Goal: Transaction & Acquisition: Purchase product/service

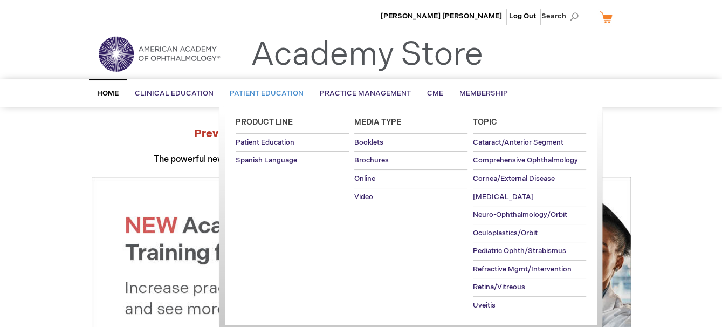
click at [261, 85] on link "Patient Education" at bounding box center [266, 93] width 90 height 26
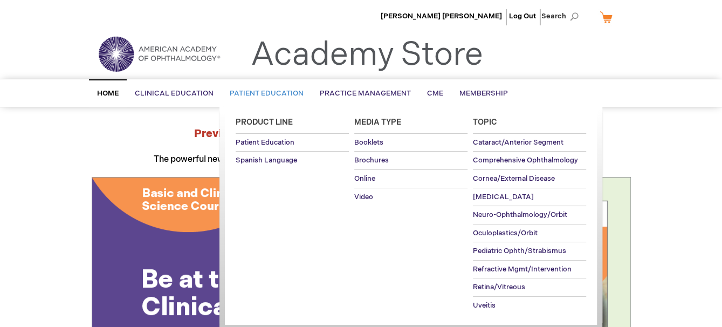
click at [266, 87] on link "Patient Education" at bounding box center [266, 93] width 90 height 26
click at [385, 158] on span "Brochures" at bounding box center [371, 160] width 34 height 9
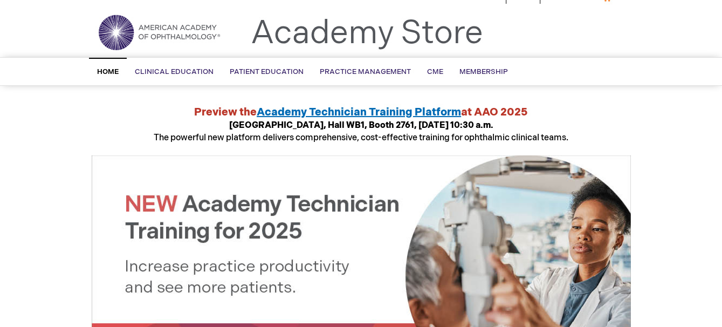
scroll to position [54, 0]
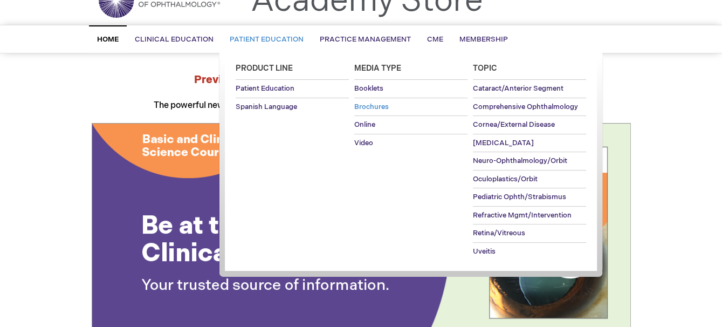
click at [368, 104] on span "Brochures" at bounding box center [371, 106] width 34 height 9
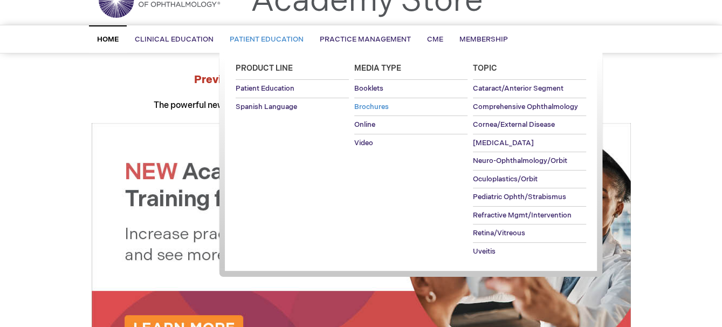
click at [370, 103] on span "Brochures" at bounding box center [371, 106] width 34 height 9
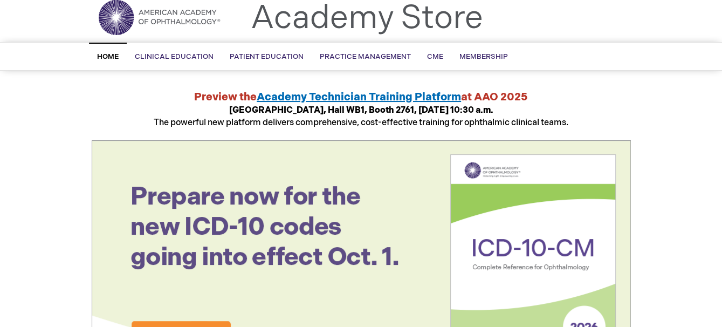
scroll to position [0, 0]
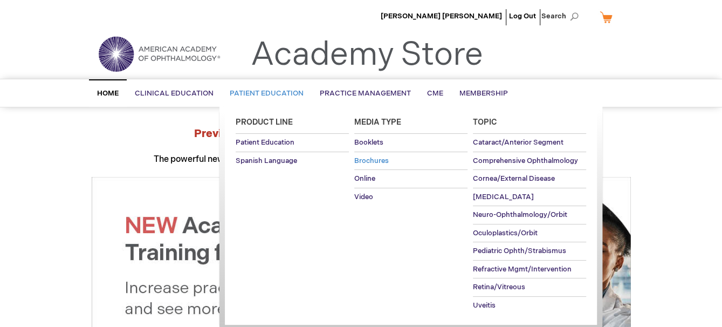
click at [378, 162] on span "Brochures" at bounding box center [371, 160] width 34 height 9
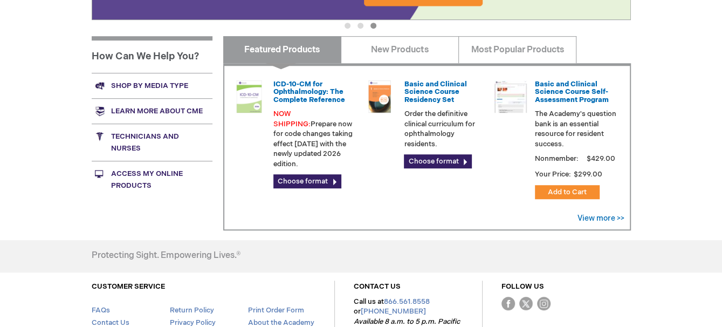
scroll to position [377, 0]
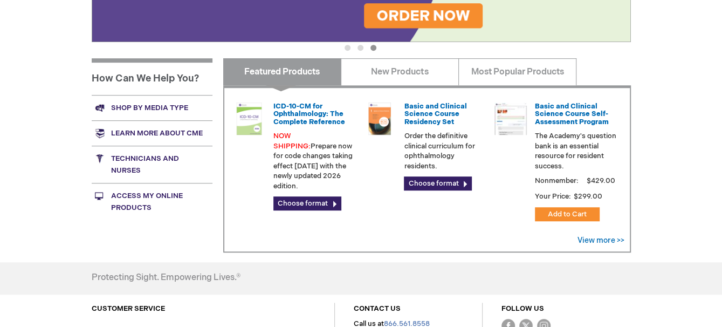
click at [152, 107] on link "Shop by media type" at bounding box center [152, 107] width 121 height 25
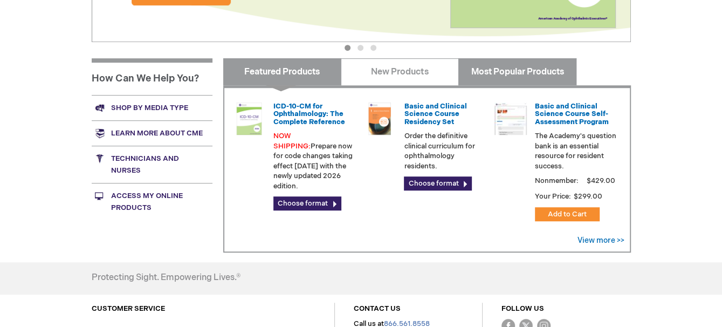
click at [513, 67] on link "Most Popular Products" at bounding box center [517, 71] width 118 height 27
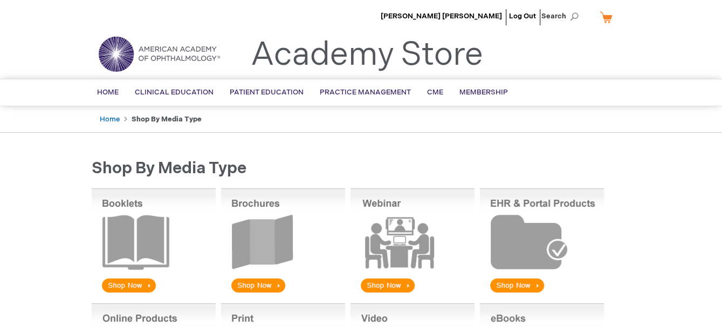
click at [249, 276] on img at bounding box center [283, 241] width 124 height 106
click at [267, 245] on img at bounding box center [283, 241] width 124 height 106
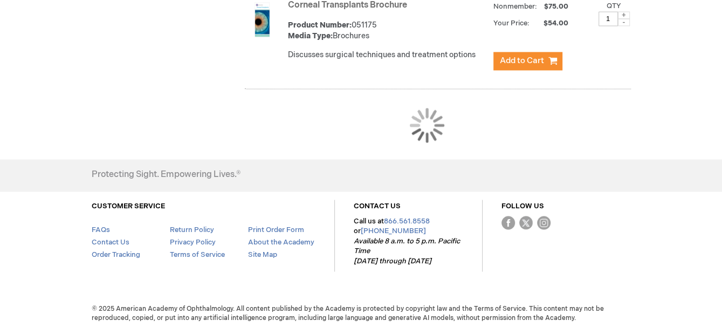
scroll to position [1149, 0]
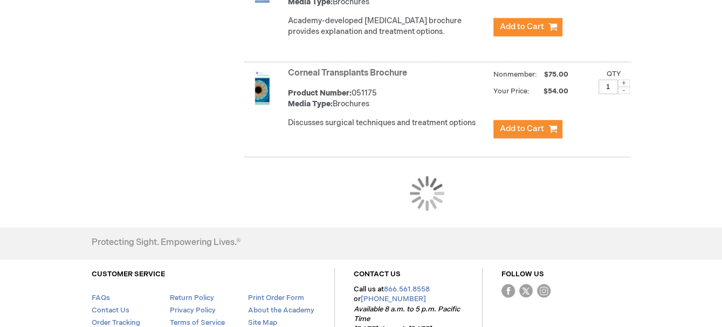
scroll to position [1101, 0]
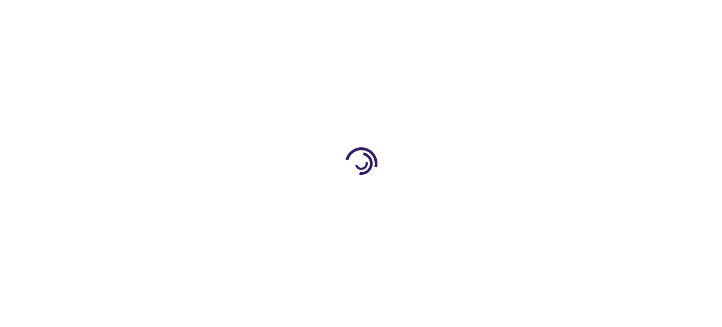
scroll to position [1101, 0]
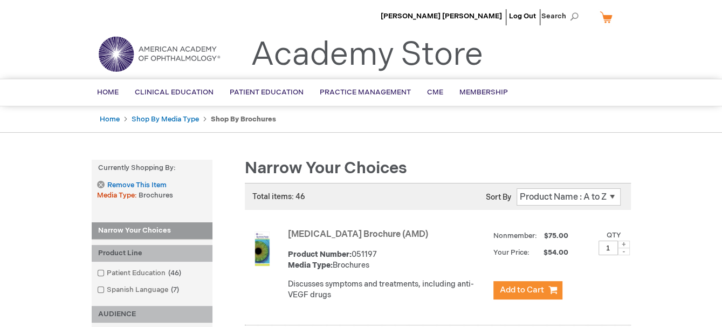
click at [614, 195] on select "Position Product Name : A to Z Product Name : Z to A Price : Low to High Price …" at bounding box center [568, 196] width 104 height 17
select select "name"
click at [516, 188] on select "Position Product Name : A to Z Product Name : Z to A Price : Low to High Price …" at bounding box center [568, 196] width 104 height 17
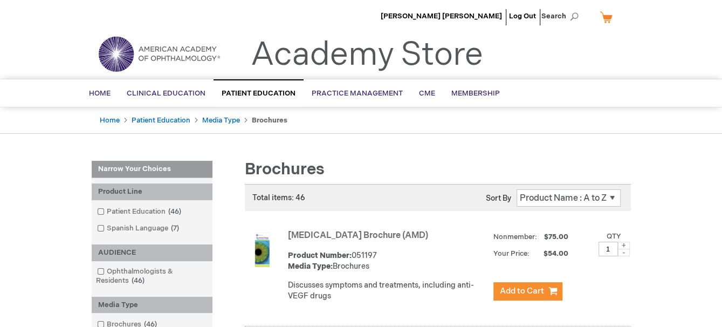
click at [558, 196] on select "Position Product Name : A to Z Product Name : Z to A Price : Low to High Price …" at bounding box center [568, 197] width 104 height 17
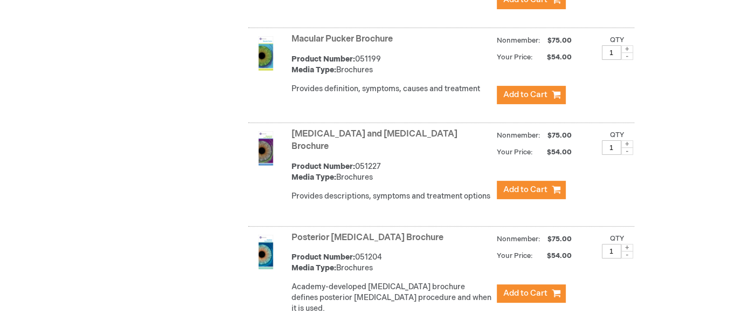
scroll to position [2910, 0]
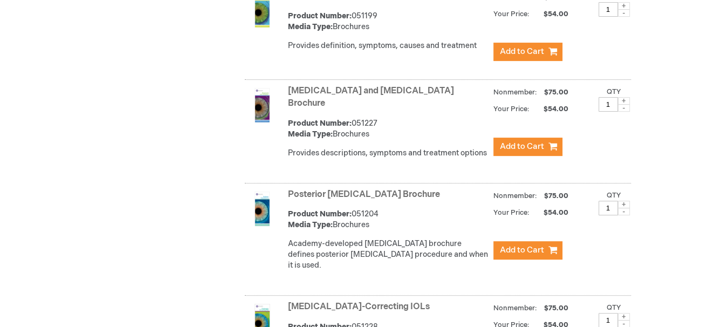
click at [622, 200] on span at bounding box center [624, 204] width 12 height 8
type input "4"
click at [531, 245] on span "Add to Cart" at bounding box center [522, 250] width 44 height 10
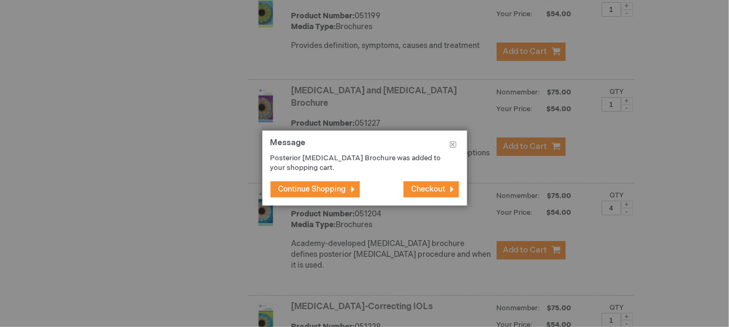
click at [422, 189] on span "Checkout" at bounding box center [429, 188] width 34 height 9
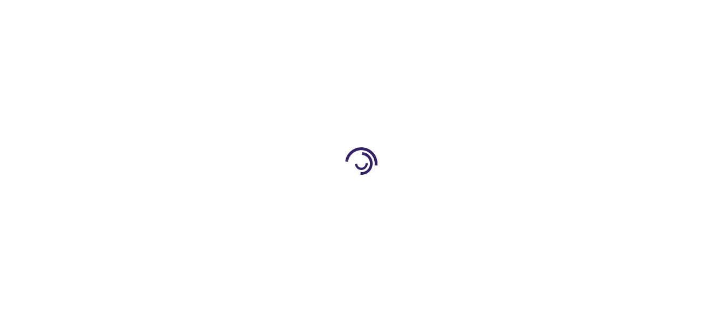
select select "US"
select select "31"
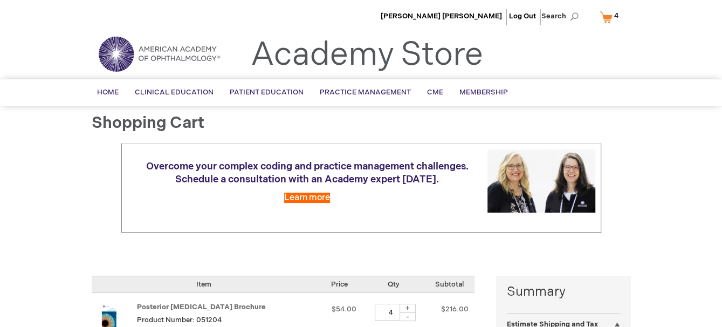
click at [616, 13] on span "4" at bounding box center [616, 15] width 4 height 9
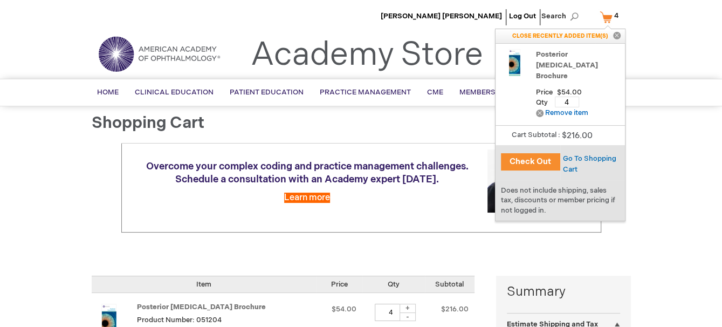
click at [546, 162] on button "Check Out" at bounding box center [530, 161] width 59 height 17
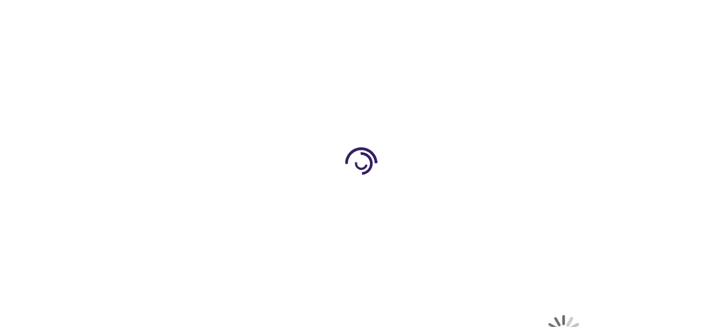
select select "US"
select select "31"
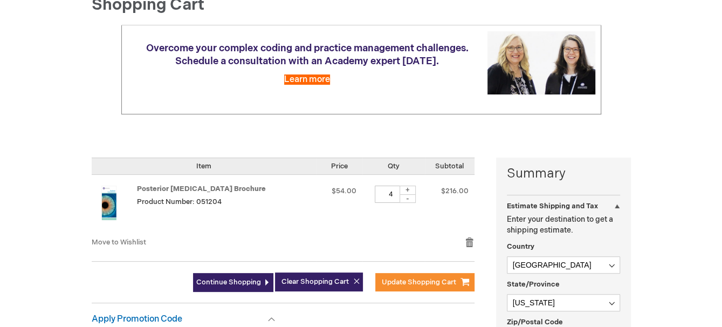
scroll to position [120, 0]
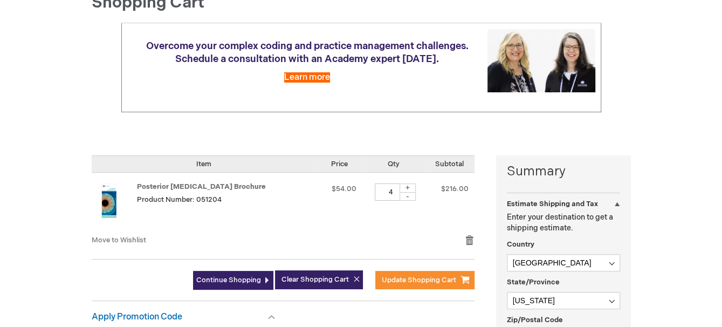
click at [404, 185] on div "+" at bounding box center [407, 187] width 16 height 9
type input "5"
click at [413, 279] on span "Update Shopping Cart" at bounding box center [419, 279] width 74 height 9
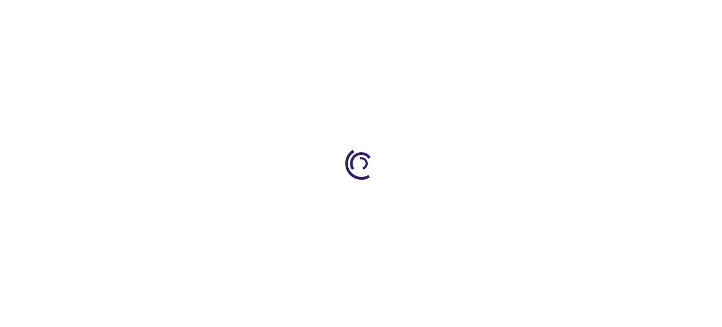
select select "US"
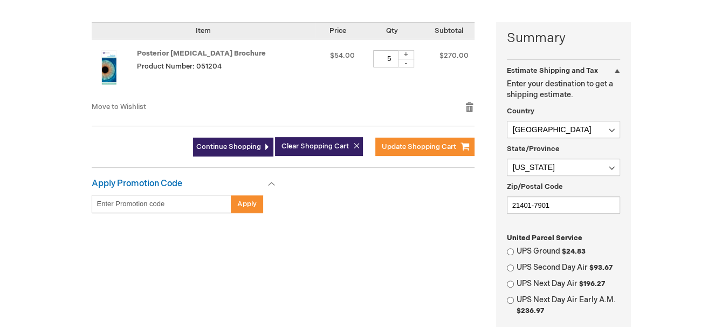
scroll to position [264, 0]
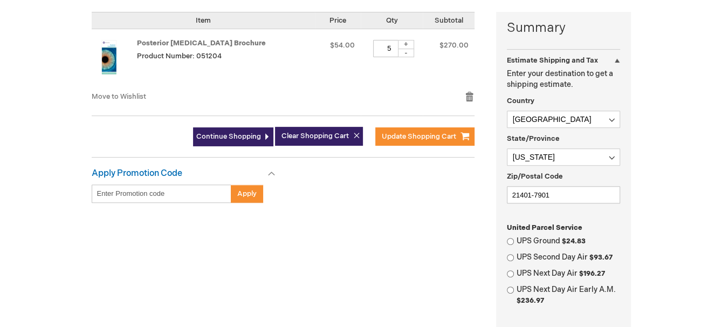
click at [577, 165] on fieldset "Estimate Shipping and Tax Enter your destination to get a shipping estimate. Co…" at bounding box center [563, 138] width 113 height 140
click at [574, 158] on select "Please select a region, state or province. Alabama Alaska American Samoa Arizon…" at bounding box center [563, 156] width 113 height 17
select select "51"
click at [507, 148] on select "Please select a region, state or province. Alabama Alaska American Samoa Arizon…" at bounding box center [563, 156] width 113 height 17
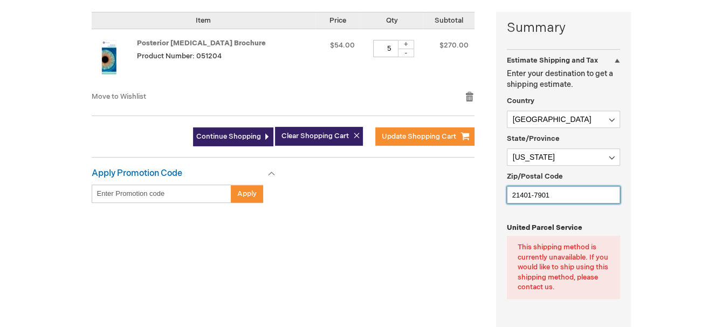
drag, startPoint x: 563, startPoint y: 190, endPoint x: 380, endPoint y: 192, distance: 182.2
click at [380, 192] on div "Summary Estimate Shipping and Tax Estimate Shipping and Tax Enter your destinat…" at bounding box center [361, 246] width 539 height 469
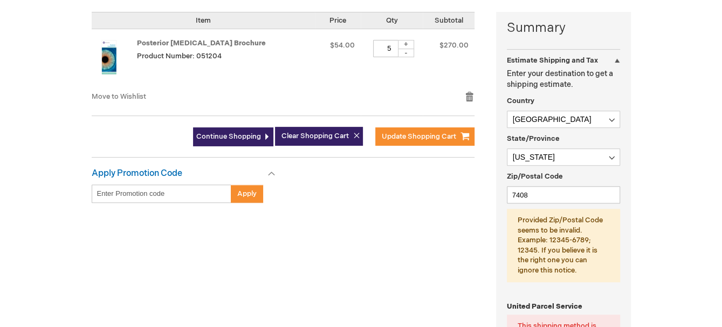
click at [684, 202] on div "Maria Cirone Scott Log Out Search My Cart 5 5 items CLOSE RECENTLY ADDED ITEM(S…" at bounding box center [361, 250] width 722 height 1028
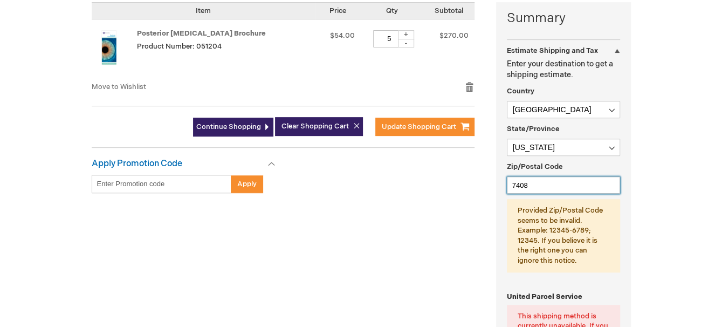
drag, startPoint x: 544, startPoint y: 185, endPoint x: 304, endPoint y: 211, distance: 241.7
click at [327, 206] on div "Summary Estimate Shipping and Tax Estimate Shipping and Tax Enter your destinat…" at bounding box center [361, 275] width 539 height 547
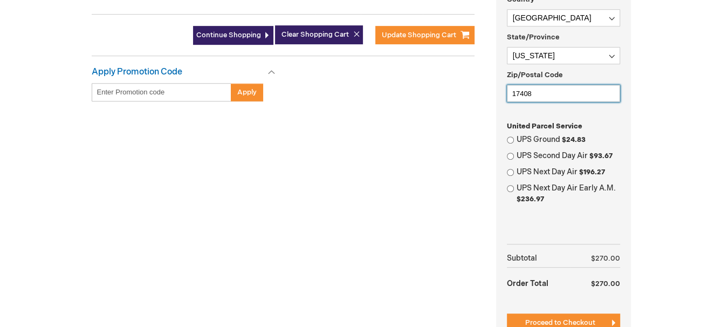
scroll to position [369, 0]
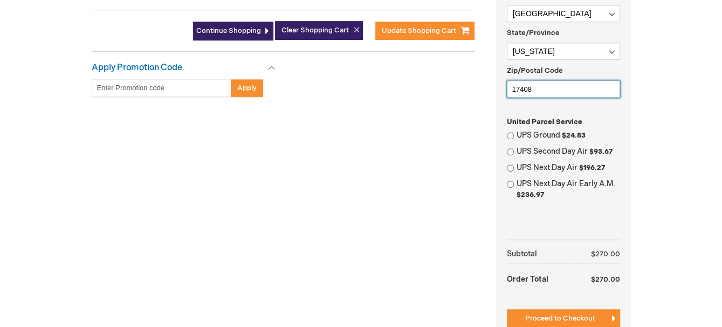
type input "17408"
click at [510, 137] on input "UPS Ground $24.83" at bounding box center [510, 135] width 7 height 7
radio input "true"
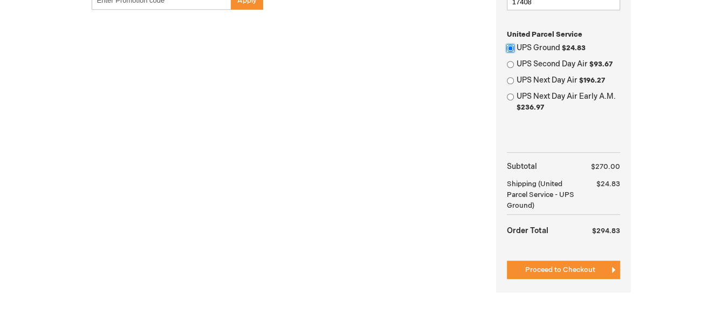
scroll to position [578, 0]
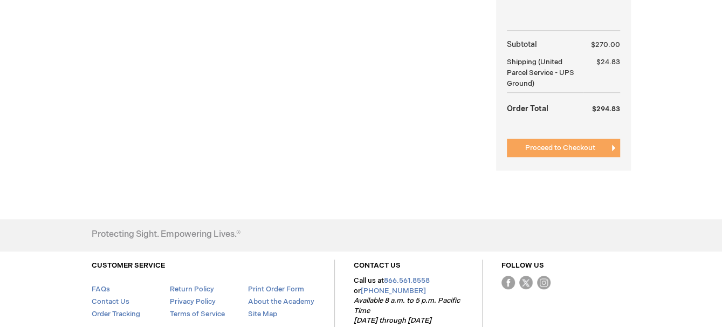
click at [547, 144] on span "Proceed to Checkout" at bounding box center [560, 147] width 70 height 9
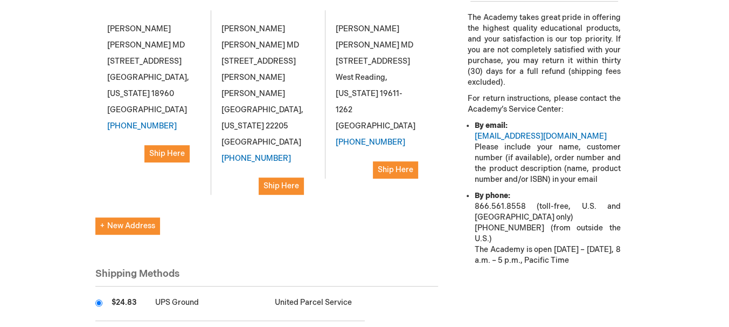
scroll to position [349, 0]
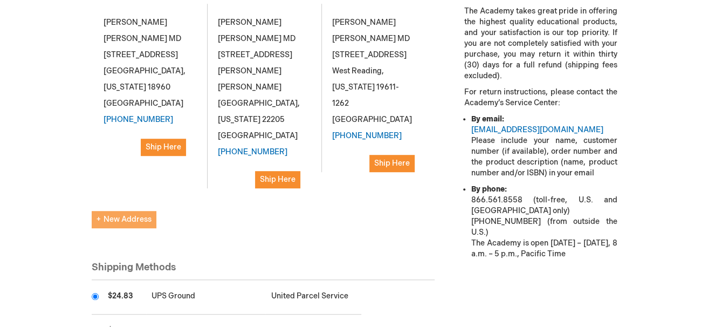
click at [143, 217] on span "New Address" at bounding box center [123, 218] width 55 height 9
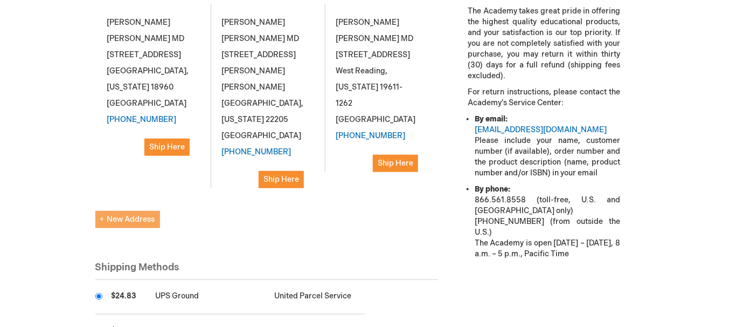
select select "US"
select select "51"
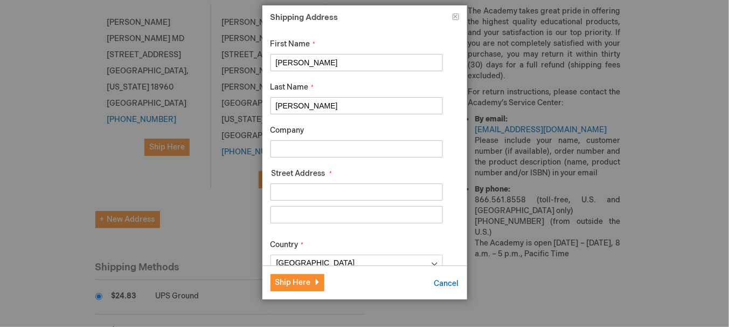
drag, startPoint x: 335, startPoint y: 65, endPoint x: 2, endPoint y: 87, distance: 333.8
type input "Tammy McHugh"
drag, startPoint x: 307, startPoint y: 102, endPoint x: 203, endPoint y: 105, distance: 104.1
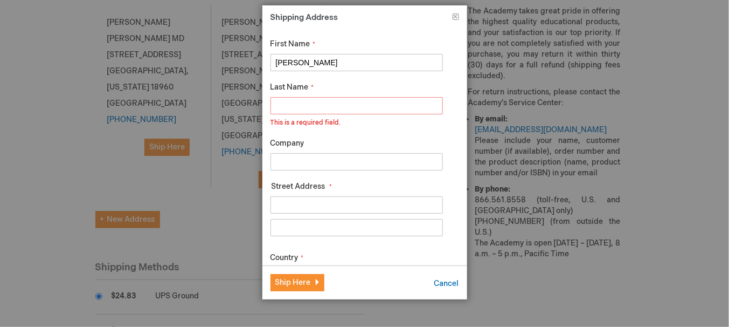
drag, startPoint x: 364, startPoint y: 61, endPoint x: 303, endPoint y: 60, distance: 60.9
click at [303, 60] on input "Tammy McHugh" at bounding box center [357, 62] width 172 height 17
type input "Tammy"
click at [303, 105] on input "Last Name" at bounding box center [357, 105] width 172 height 17
paste input "McHugh"
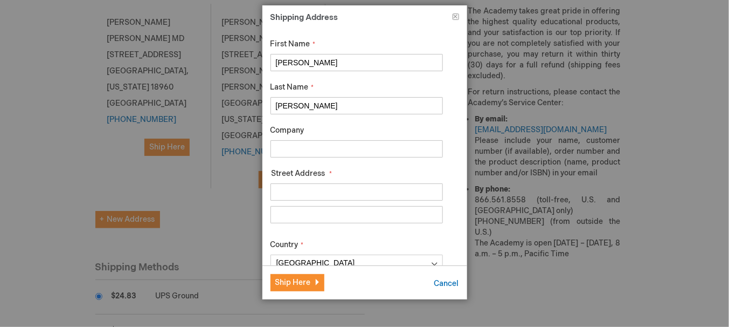
type input "McHugh"
click at [299, 149] on input "Company" at bounding box center [357, 148] width 172 height 17
type input "Eyes of York"
type input "1880 Kenneth Road"
type input "Suite 1"
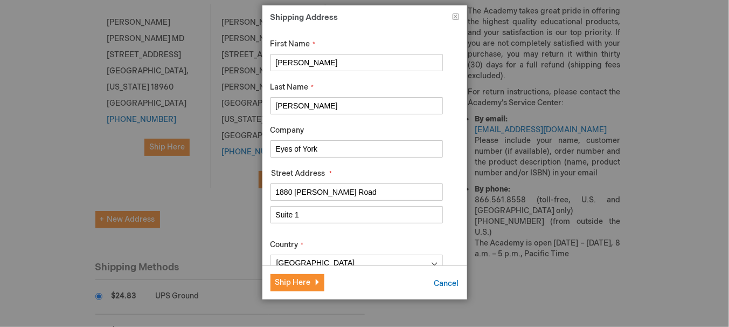
type input "York"
type input "7177672000"
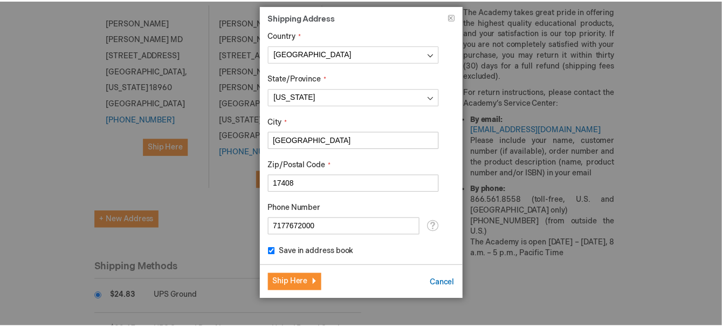
scroll to position [210, 0]
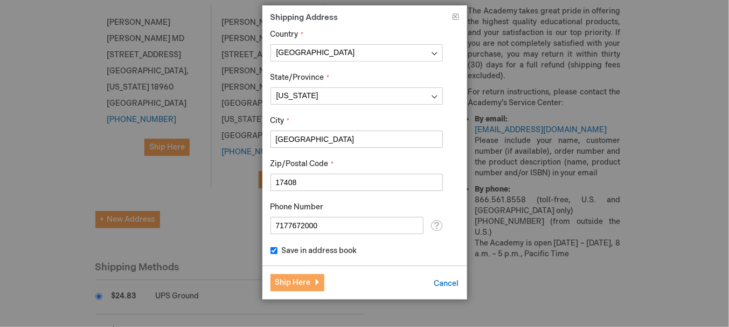
click at [306, 285] on span "Ship Here" at bounding box center [293, 282] width 36 height 9
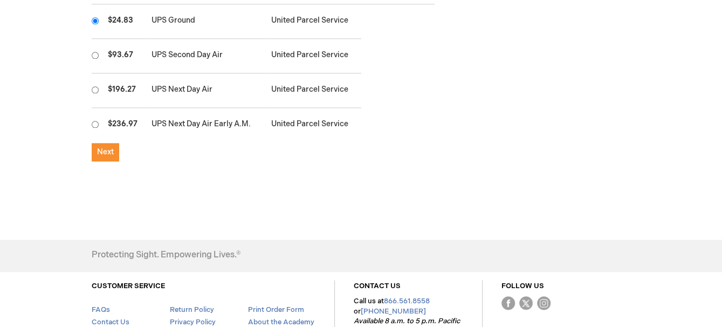
scroll to position [802, 0]
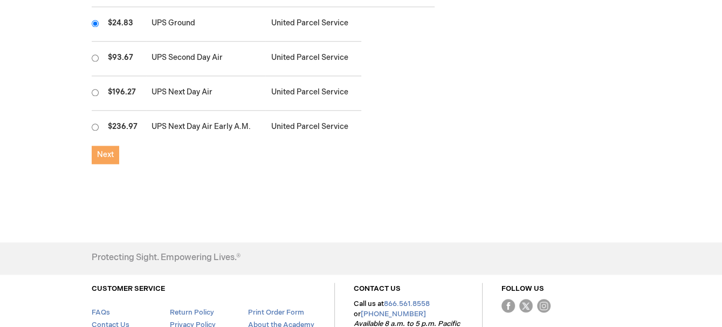
click at [102, 145] on button "Next" at bounding box center [105, 154] width 27 height 18
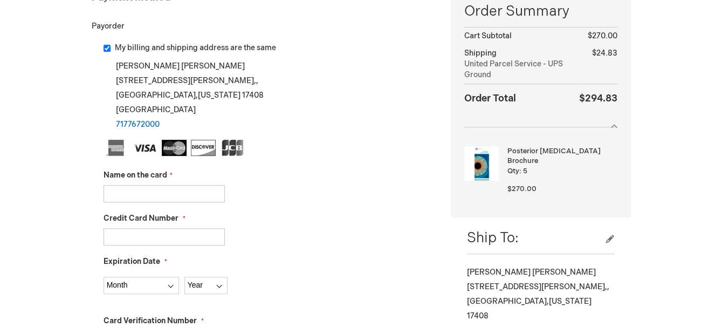
scroll to position [199, 0]
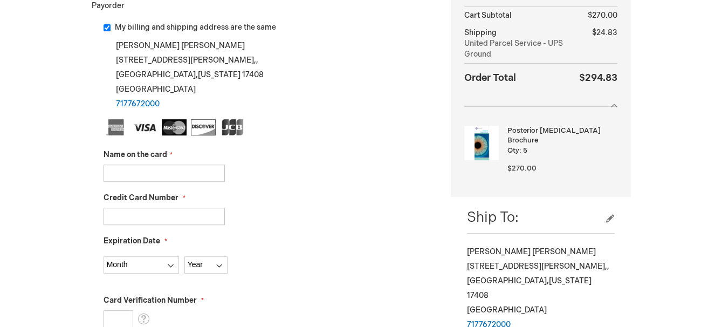
click at [180, 174] on input "Name on the card" at bounding box center [163, 172] width 121 height 17
type input "VIRTUAL ACCT MARKETING"
type input "4865310000092428"
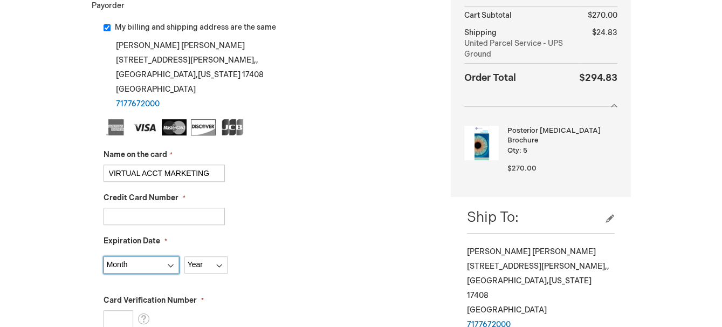
select select "12"
select select "2026"
type input "168"
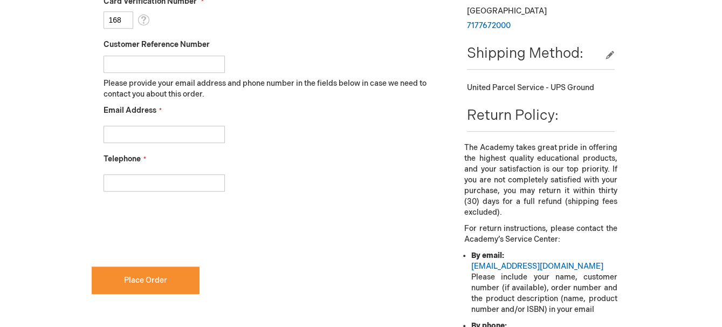
scroll to position [505, 0]
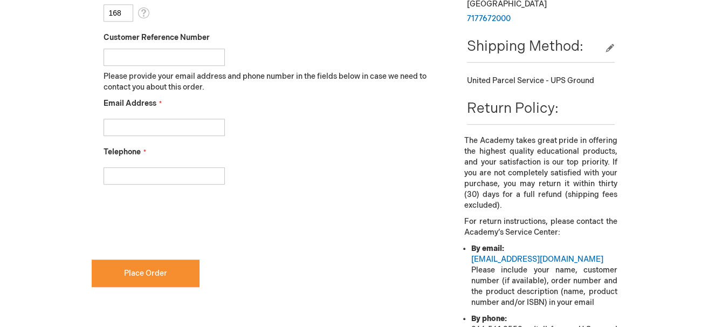
click at [201, 114] on div at bounding box center [268, 124] width 331 height 23
click at [191, 126] on input "Email Address" at bounding box center [163, 127] width 121 height 17
type input "cmiller@vipeyes.com"
type input "4105627487"
drag, startPoint x: 172, startPoint y: 175, endPoint x: 41, endPoint y: 175, distance: 130.4
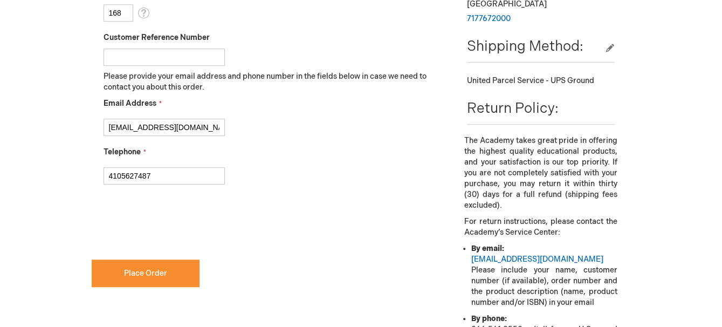
click at [41, 175] on div "Maria Cirone Scott Log Out Search My Cart 5 5 items CLOSE RECENTLY ADDED ITEM(S…" at bounding box center [361, 62] width 722 height 1134
click at [376, 185] on fieldset "Name on the card VIRTUAL ACCT MARKETING Credit Card Number 4865310000092428 Exp…" at bounding box center [268, 5] width 331 height 382
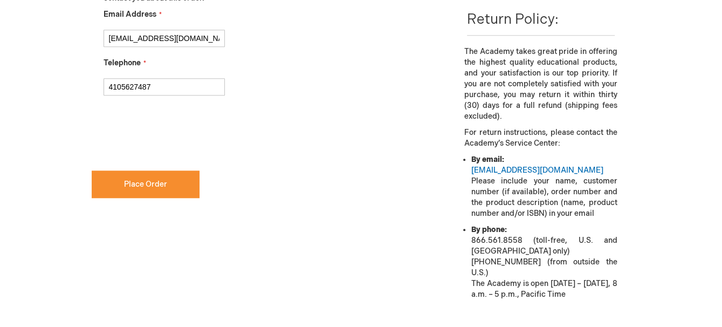
scroll to position [564, 0]
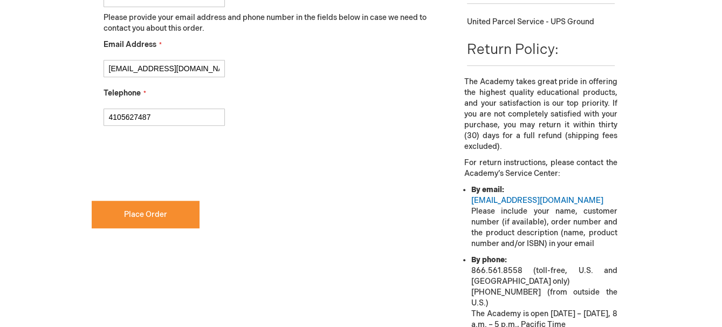
checkbox input "true"
click at [118, 225] on button "Place Order" at bounding box center [146, 213] width 108 height 27
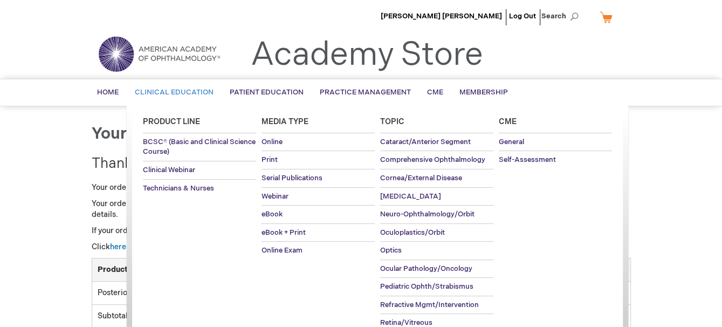
drag, startPoint x: 102, startPoint y: 88, endPoint x: 339, endPoint y: 118, distance: 239.0
click at [102, 88] on span "Home" at bounding box center [108, 92] width 22 height 9
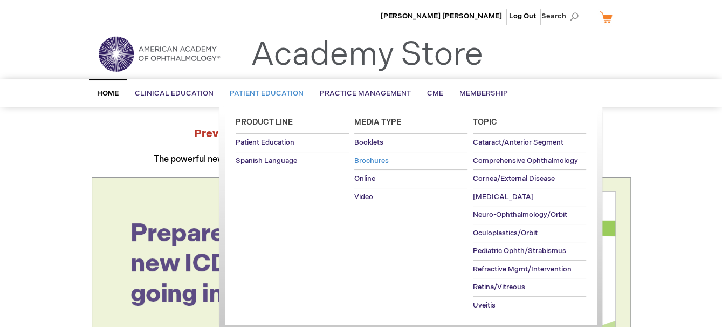
click at [381, 162] on span "Brochures" at bounding box center [371, 160] width 34 height 9
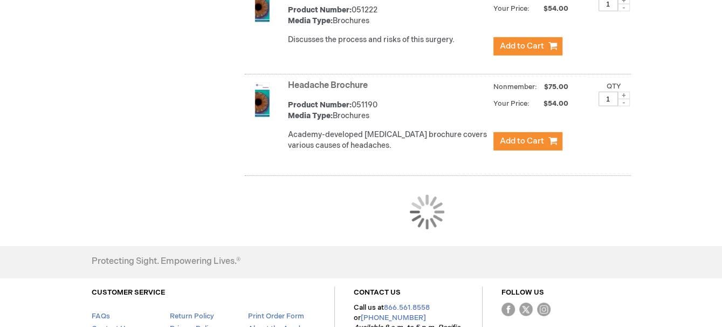
scroll to position [2154, 0]
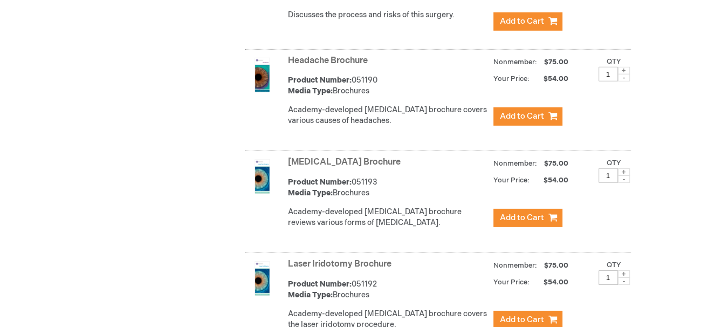
click at [622, 270] on span at bounding box center [624, 274] width 12 height 8
type input "3"
click at [529, 314] on span "Add to Cart" at bounding box center [522, 319] width 44 height 10
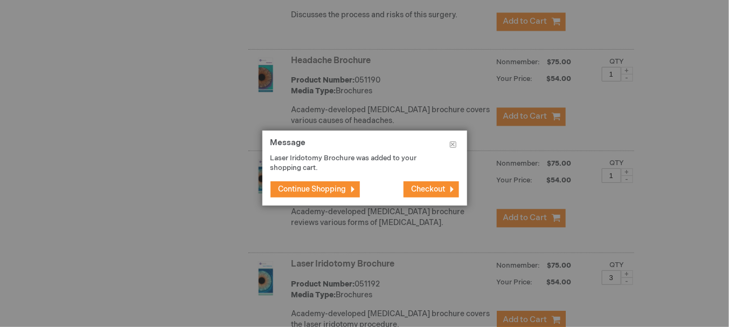
click at [325, 185] on span "Continue Shopping" at bounding box center [313, 188] width 68 height 9
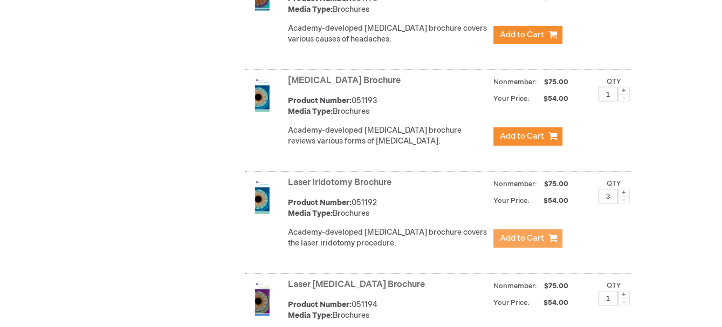
scroll to position [2316, 0]
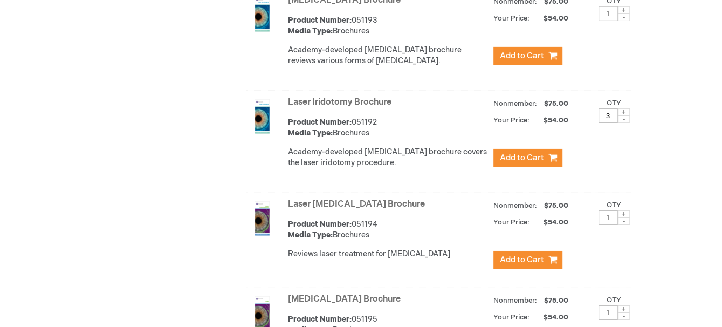
click at [623, 210] on span at bounding box center [624, 214] width 12 height 8
type input "3"
click at [528, 254] on span "Add to Cart" at bounding box center [522, 259] width 44 height 10
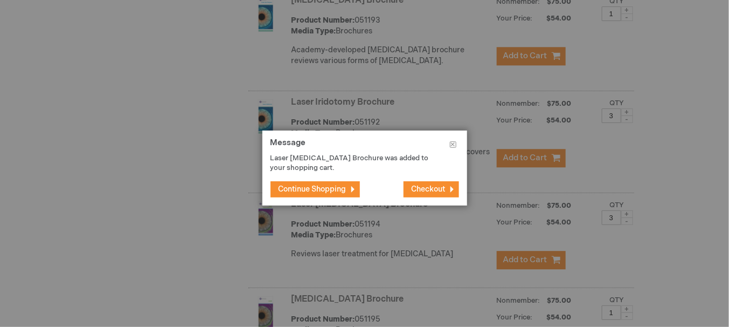
click at [349, 190] on button "Continue Shopping" at bounding box center [315, 189] width 89 height 16
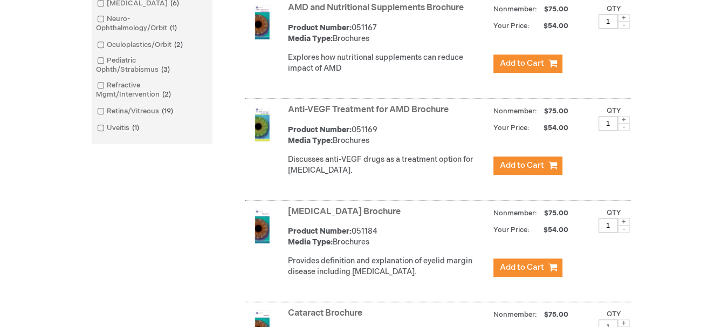
scroll to position [431, 0]
click at [96, 5] on link "Glaucoma 6 items" at bounding box center [138, 3] width 89 height 10
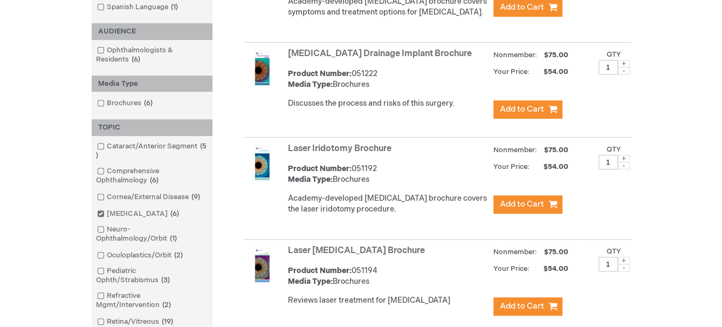
scroll to position [195, 0]
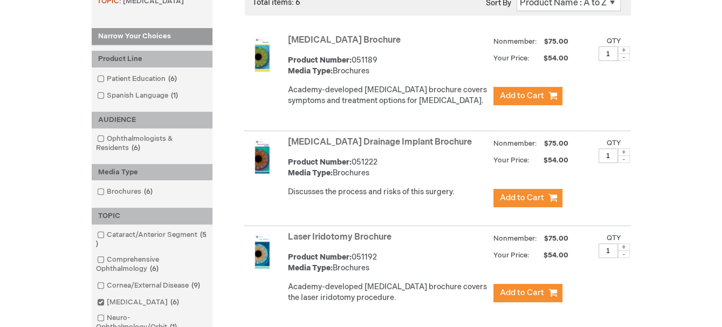
click at [627, 150] on span at bounding box center [624, 152] width 12 height 8
type input "3"
click at [528, 196] on span "Add to Cart" at bounding box center [522, 197] width 44 height 10
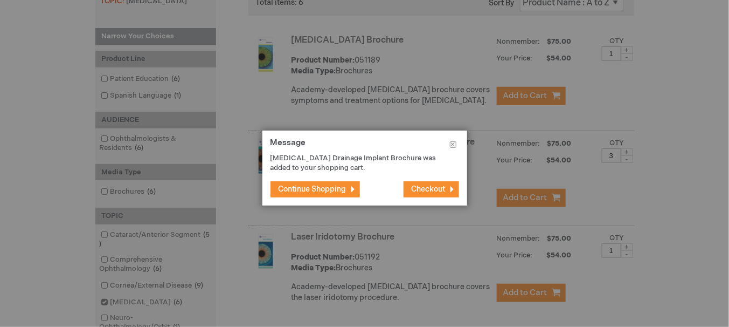
click at [330, 185] on span "Continue Shopping" at bounding box center [313, 188] width 68 height 9
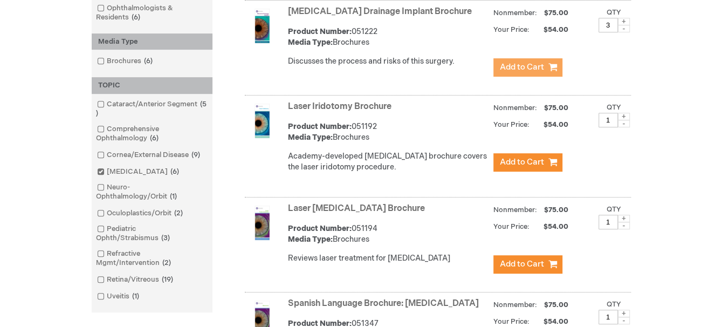
scroll to position [323, 0]
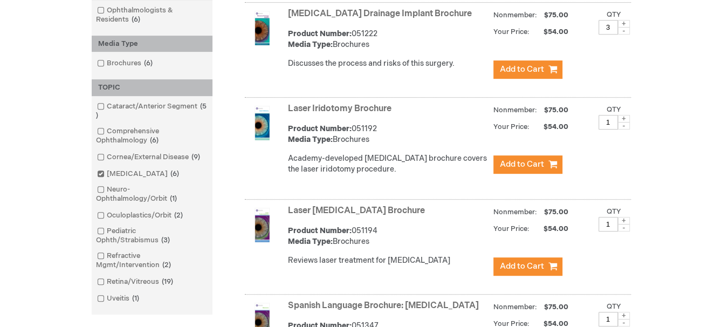
click at [107, 172] on span at bounding box center [107, 173] width 0 height 9
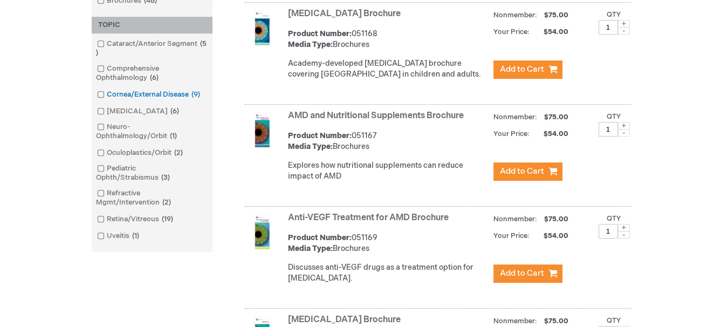
click at [107, 91] on span at bounding box center [107, 94] width 0 height 9
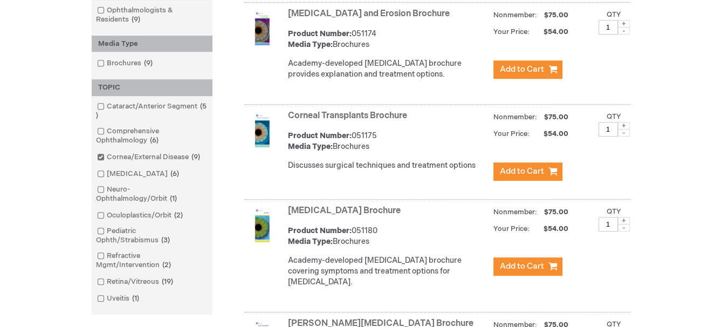
click at [625, 22] on span at bounding box center [624, 24] width 12 height 8
type input "3"
click at [537, 67] on span "Add to Cart" at bounding box center [522, 69] width 44 height 10
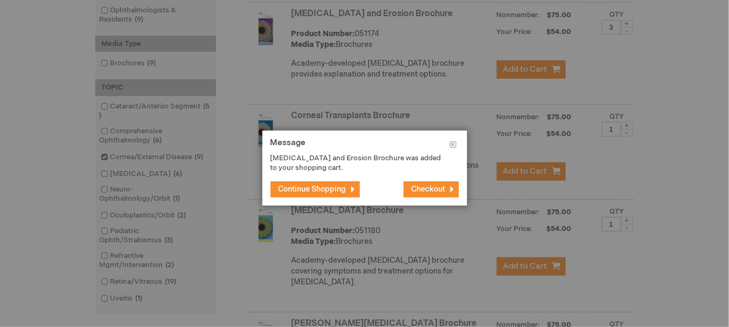
click at [312, 183] on button "Continue Shopping" at bounding box center [315, 189] width 89 height 16
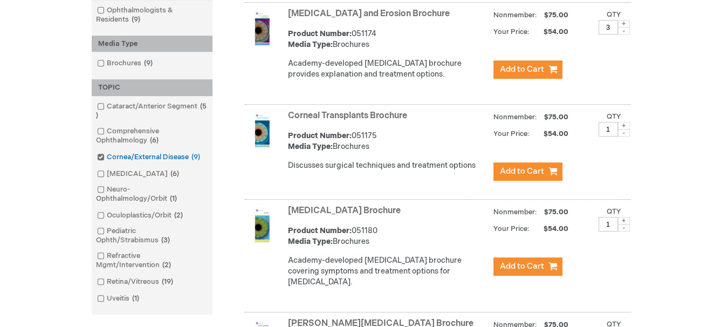
click at [107, 153] on span at bounding box center [107, 157] width 0 height 9
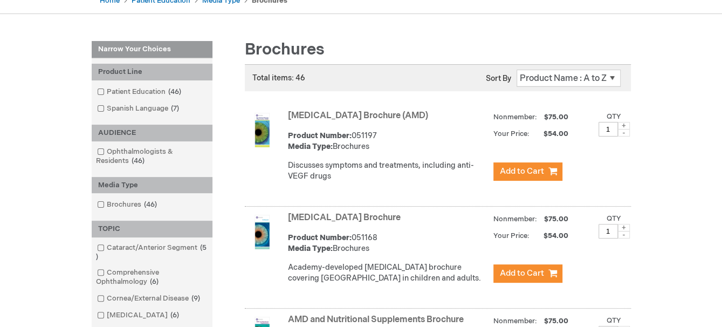
scroll to position [108, 0]
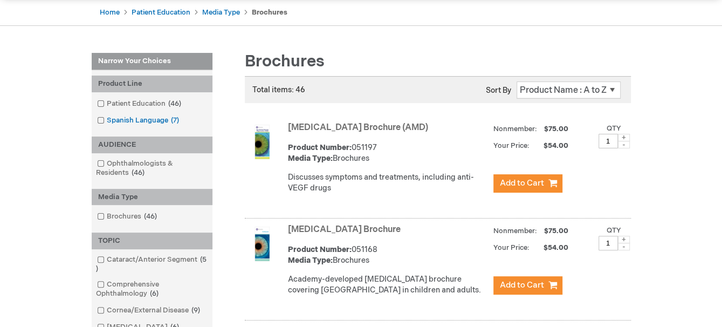
click at [132, 117] on link "Spanish Language 7 items" at bounding box center [138, 120] width 89 height 10
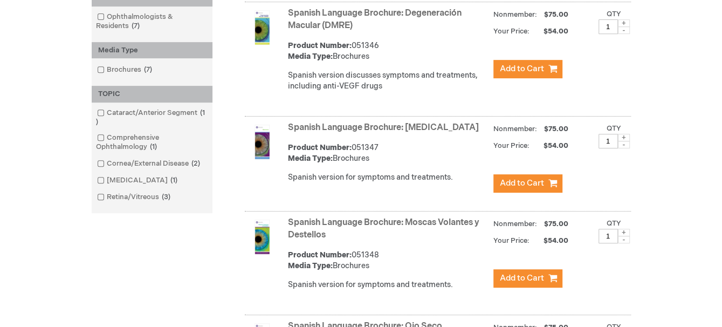
scroll to position [320, 0]
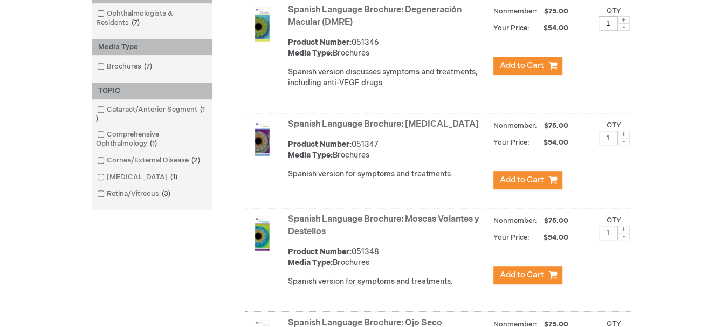
click at [267, 240] on img at bounding box center [262, 233] width 34 height 34
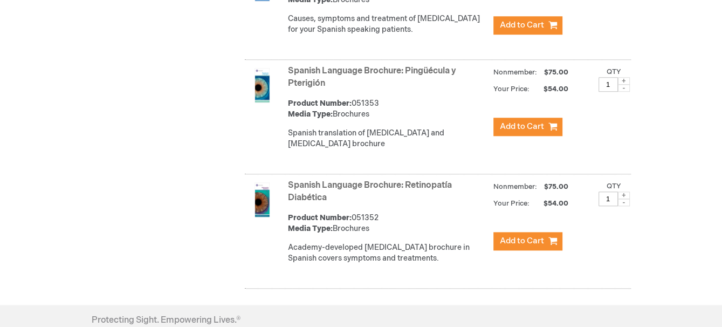
scroll to position [674, 0]
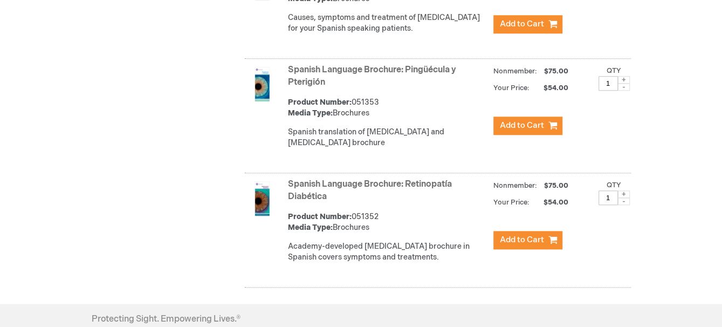
drag, startPoint x: 321, startPoint y: 191, endPoint x: 332, endPoint y: 192, distance: 11.4
click at [321, 191] on link "Spanish Language Brochure: Retinopatía Diabética" at bounding box center [370, 190] width 164 height 23
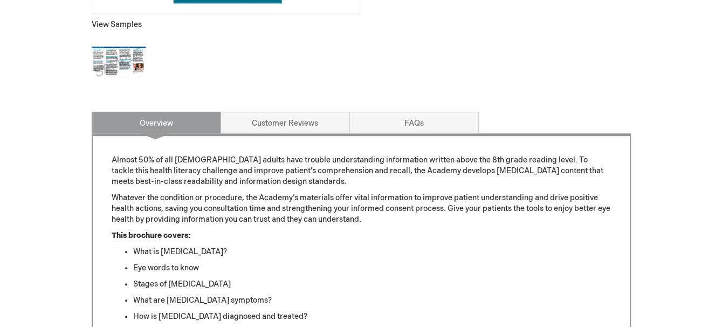
scroll to position [489, 0]
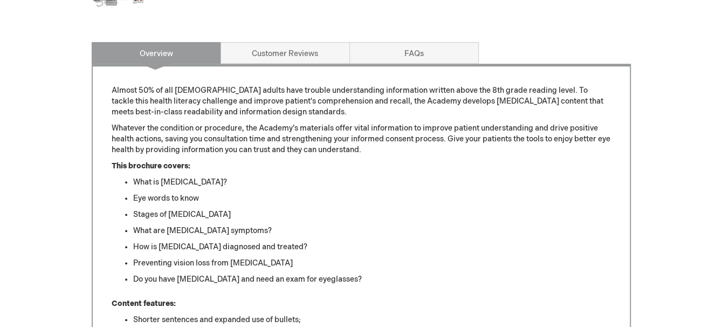
click at [510, 206] on ul "What is [MEDICAL_DATA]? Eye words to know Stages of [MEDICAL_DATA] What are [ME…" at bounding box center [361, 231] width 499 height 108
click at [519, 225] on li "What are [MEDICAL_DATA] symptoms?" at bounding box center [371, 230] width 477 height 11
click at [553, 40] on div "Spanish Language Brochure: Retinopatía Diabética Product Number 051352 Media Ty…" at bounding box center [361, 128] width 539 height 912
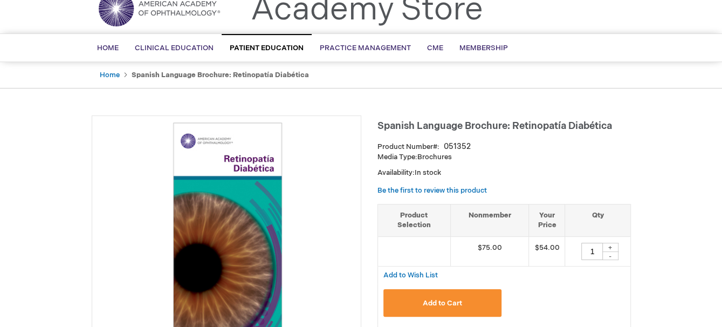
scroll to position [0, 0]
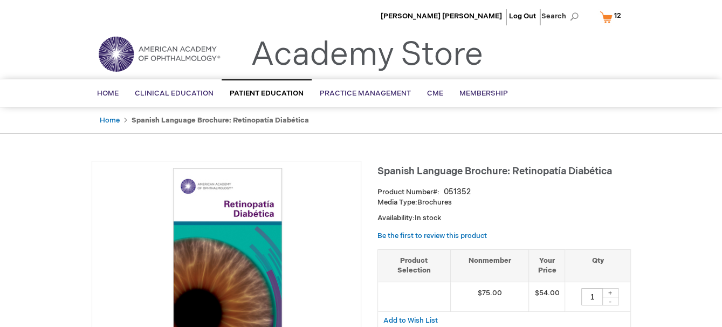
drag, startPoint x: 612, startPoint y: 17, endPoint x: 620, endPoint y: 19, distance: 8.5
click at [612, 17] on span "12 12 items" at bounding box center [617, 15] width 10 height 13
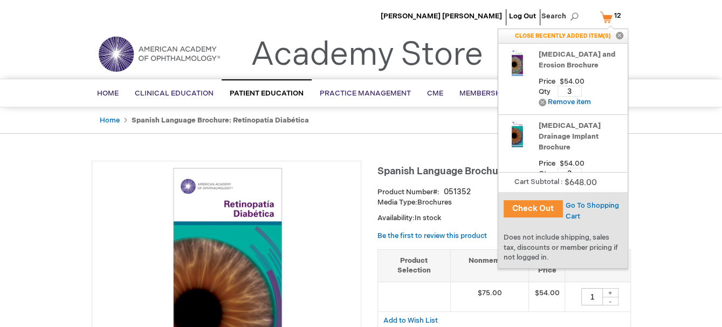
drag, startPoint x: 528, startPoint y: 210, endPoint x: 692, endPoint y: 245, distance: 168.2
click at [529, 210] on button "Check Out" at bounding box center [532, 208] width 59 height 17
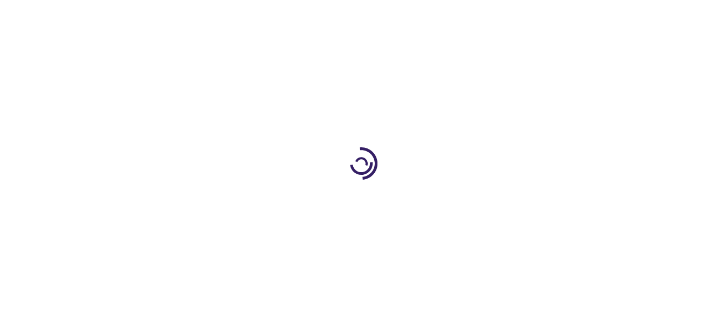
select select "US"
select select "31"
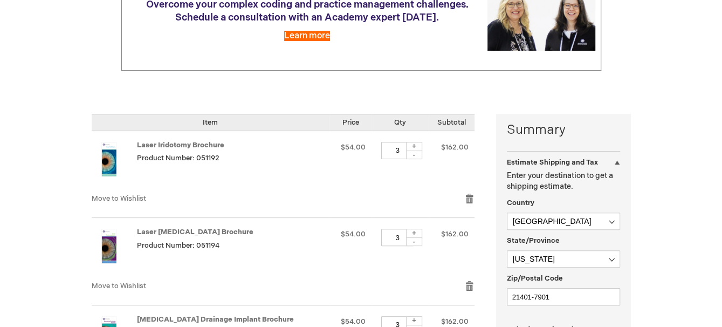
scroll to position [203, 0]
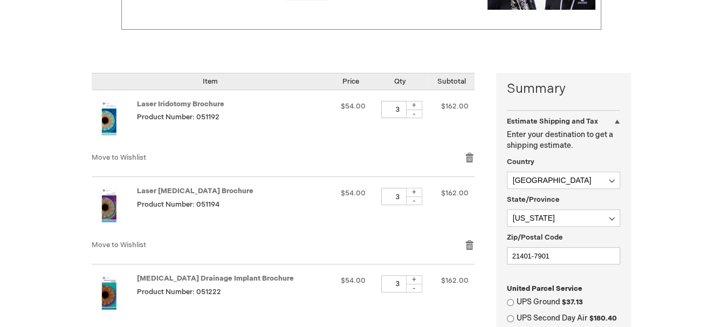
click at [411, 114] on div "-" at bounding box center [414, 113] width 16 height 9
type input "2"
click at [408, 200] on div "-" at bounding box center [414, 200] width 16 height 9
type input "2"
click at [411, 283] on div "-" at bounding box center [414, 287] width 16 height 9
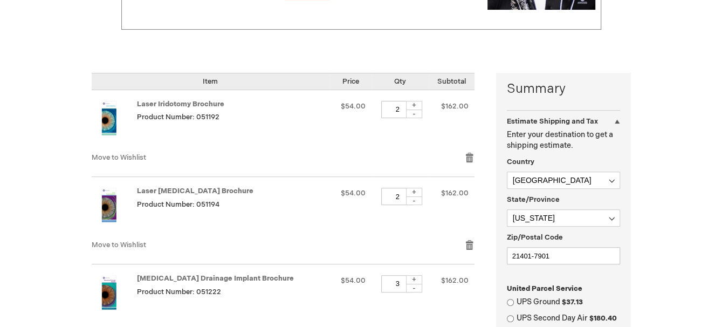
type input "2"
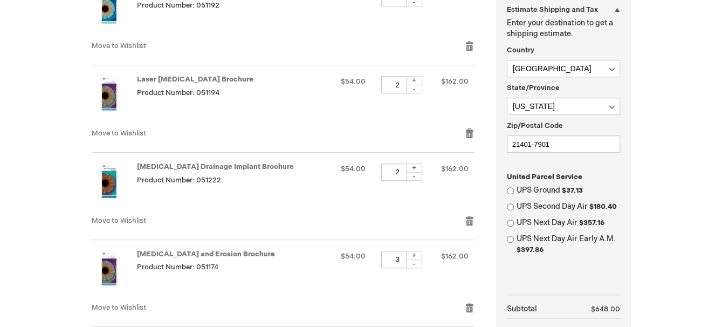
scroll to position [328, 0]
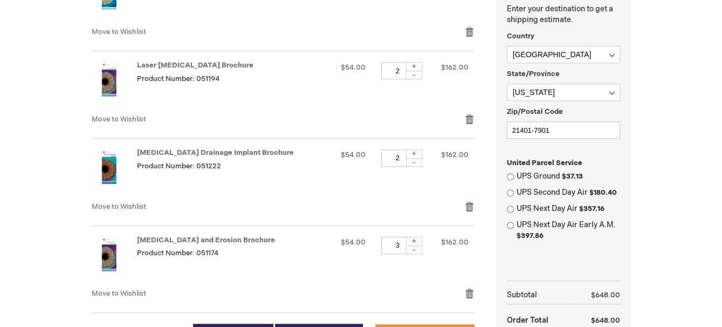
click at [411, 248] on div "-" at bounding box center [414, 249] width 16 height 9
type input "2"
click at [713, 181] on div "[PERSON_NAME] [PERSON_NAME] Log Out Search My Cart 12 12 items CLOSE RECENTLY A…" at bounding box center [361, 144] width 722 height 944
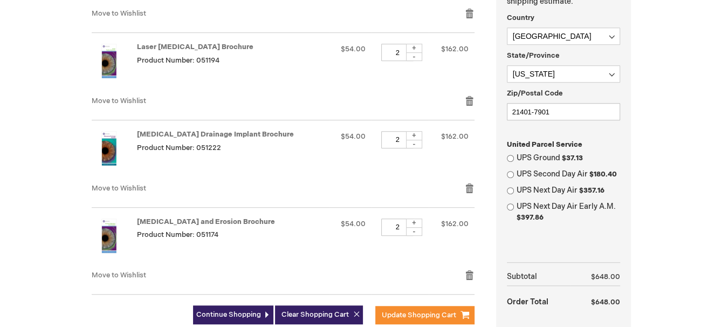
scroll to position [362, 0]
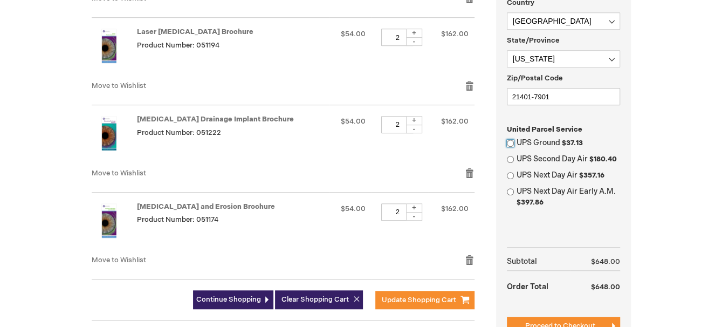
click at [509, 140] on input "UPS Ground $37.13" at bounding box center [510, 143] width 7 height 7
radio input "true"
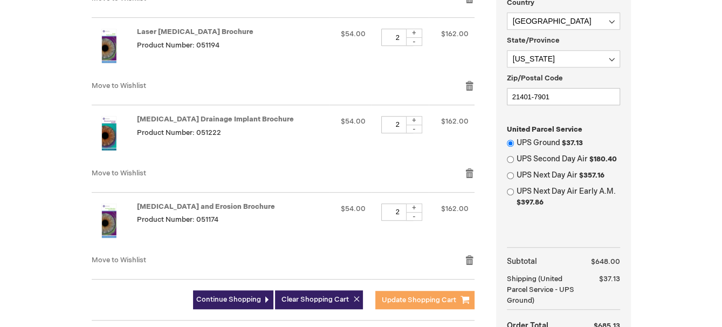
click at [443, 302] on button "Update Shopping Cart" at bounding box center [424, 299] width 99 height 18
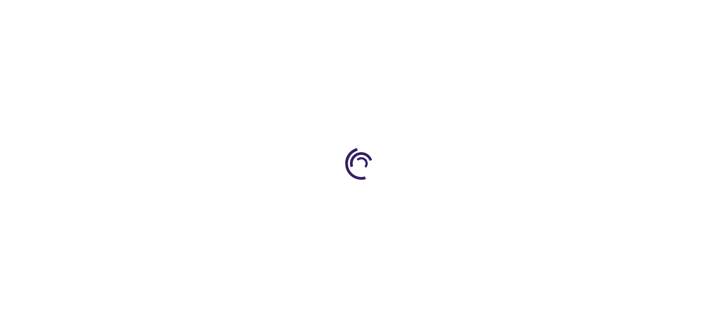
select select "US"
select select "31"
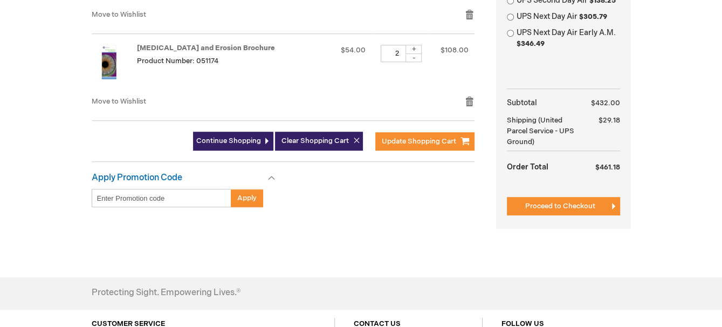
scroll to position [524, 0]
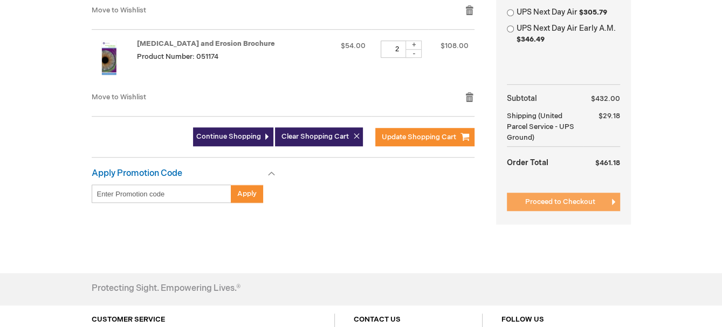
click at [559, 197] on span "Proceed to Checkout" at bounding box center [560, 201] width 70 height 9
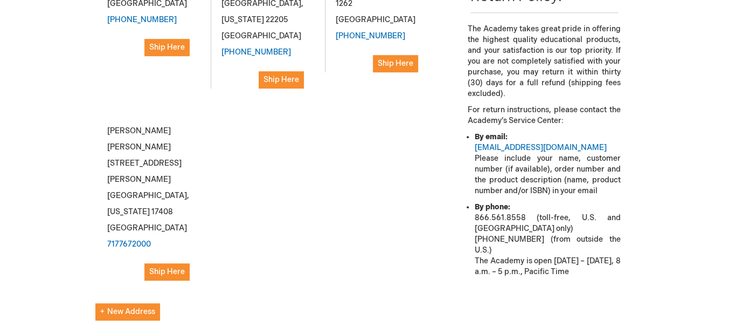
scroll to position [452, 0]
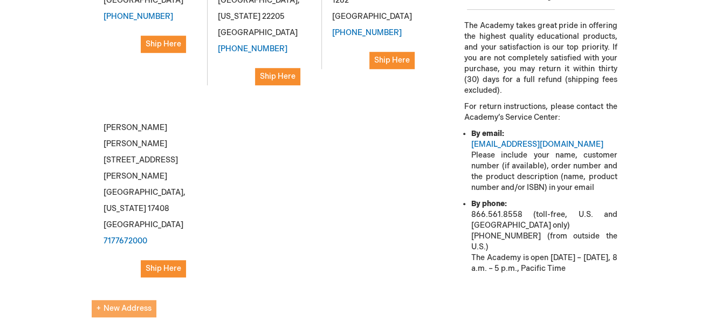
click at [144, 303] on span "New Address" at bounding box center [123, 307] width 55 height 9
select select "US"
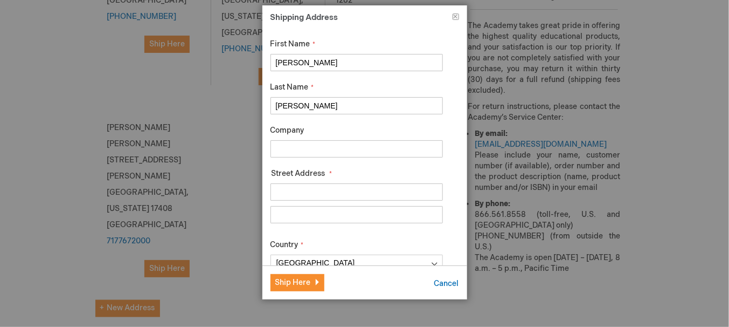
drag, startPoint x: 335, startPoint y: 61, endPoint x: 3, endPoint y: 61, distance: 331.9
type input "Traci Russell"
drag, startPoint x: 311, startPoint y: 104, endPoint x: 150, endPoint y: 124, distance: 162.4
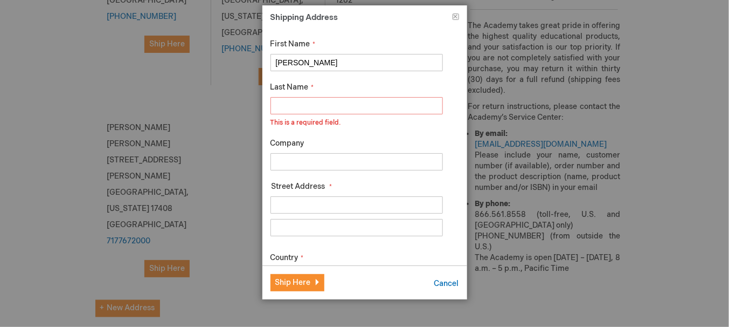
drag, startPoint x: 345, startPoint y: 66, endPoint x: 295, endPoint y: 62, distance: 50.3
click at [295, 62] on input "Traci Russell" at bounding box center [357, 62] width 172 height 17
type input "Traci"
click at [316, 105] on input "Last Name" at bounding box center [357, 105] width 172 height 17
paste input "Russell"
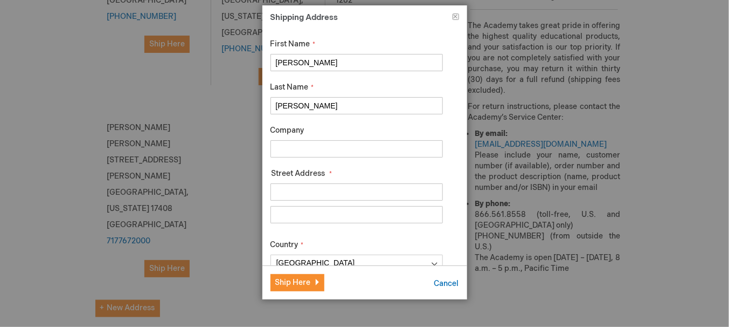
type input "Russell"
click at [302, 145] on input "Company" at bounding box center [357, 148] width 172 height 17
type input "Chesapeake Eye Care and Laser Center"
type input "2002 [GEOGRAPHIC_DATA]"
type input "Suite 320"
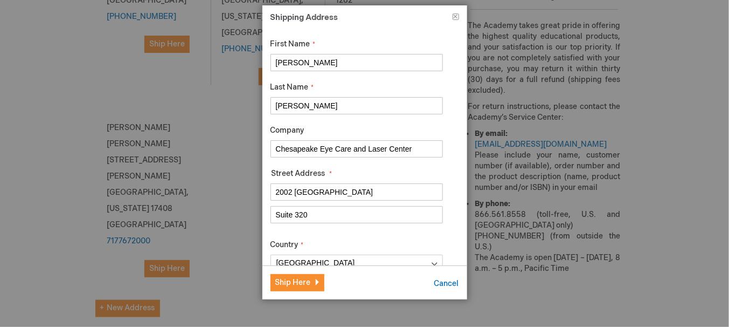
select select "31"
type input "Annapolis"
type input "21401"
type input "4105718733"
click at [375, 247] on div "Country Afghanistan Åland Islands Albania Algeria American Samoa Andorra Angola…" at bounding box center [357, 255] width 172 height 32
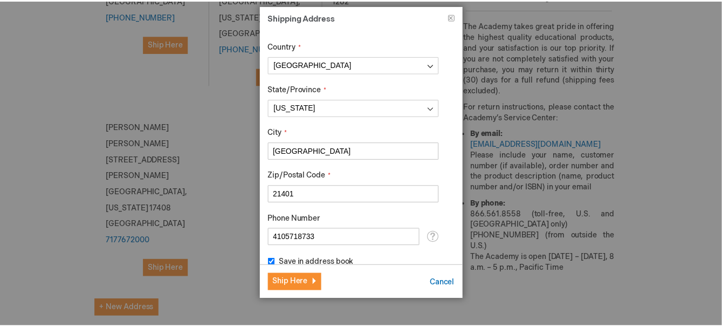
scroll to position [210, 0]
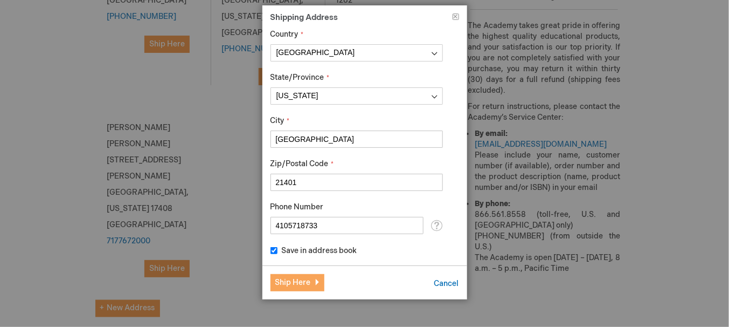
click at [302, 285] on span "Ship Here" at bounding box center [293, 282] width 36 height 9
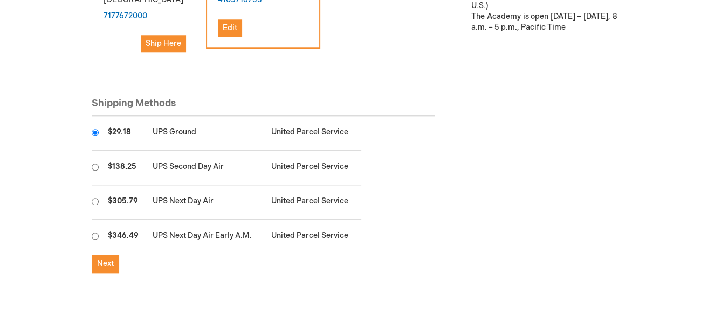
scroll to position [702, 0]
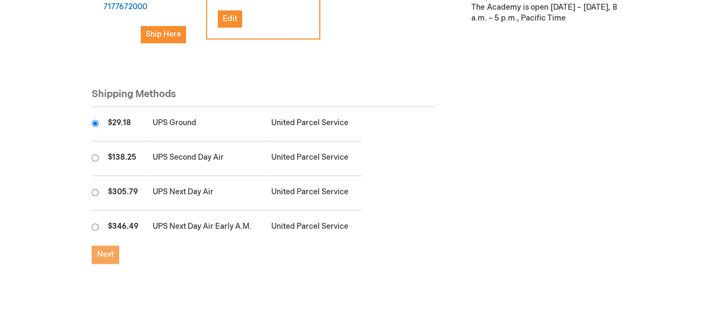
click at [107, 249] on span "Next" at bounding box center [105, 253] width 17 height 9
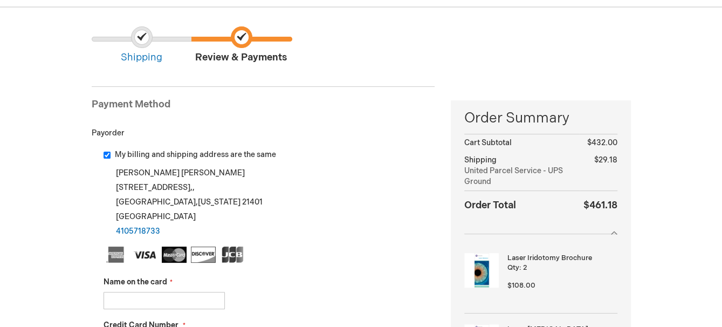
scroll to position [177, 0]
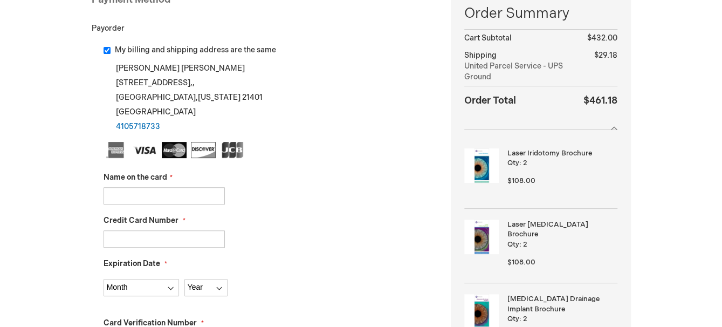
click at [105, 49] on input "My billing and shipping address are the same" at bounding box center [106, 50] width 7 height 7
checkbox input "false"
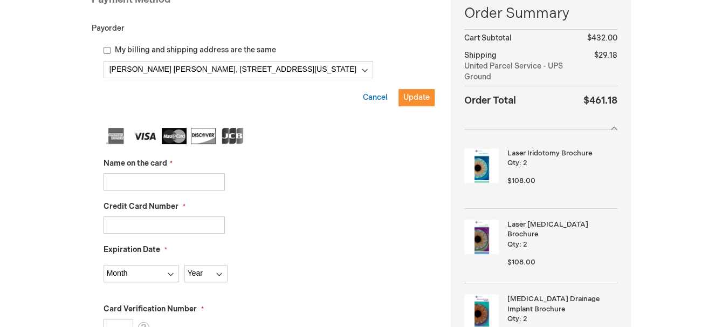
click at [332, 140] on ul at bounding box center [268, 137] width 331 height 19
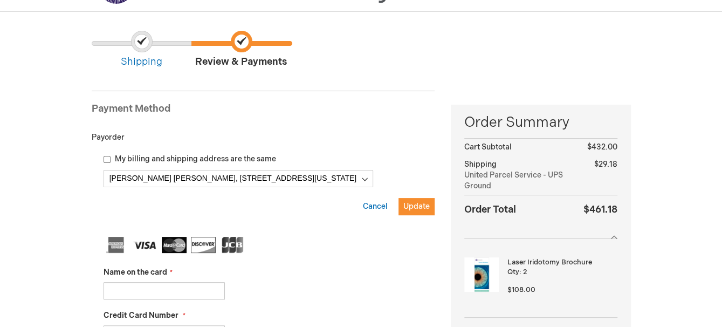
scroll to position [65, 0]
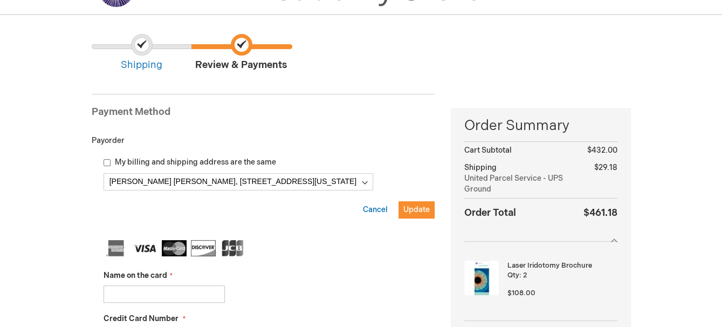
click at [154, 291] on input "Name on the card" at bounding box center [163, 293] width 121 height 17
type input "VIRTUAL ACCT MARKETING"
type input "4865310000092428"
select select "12"
select select "2026"
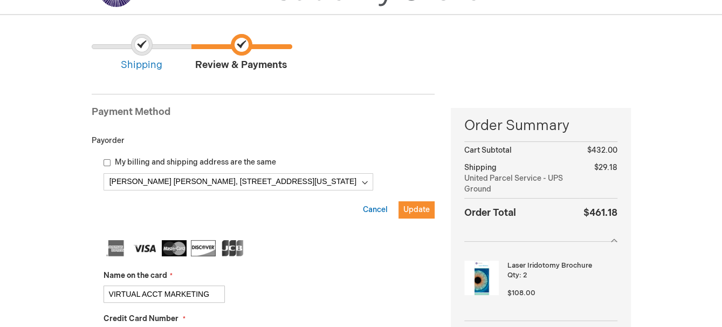
type input "168"
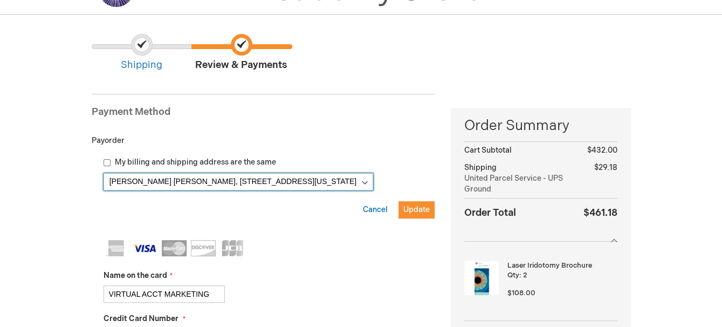
click at [368, 181] on select "Maria Cirone Scott, 2002 Medical Pkwy Ste 320 , Annapolis, Maryland 21401-7901,…" at bounding box center [237, 181] width 269 height 17
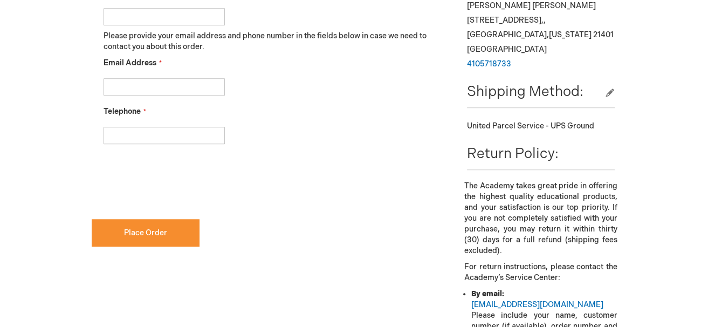
scroll to position [508, 0]
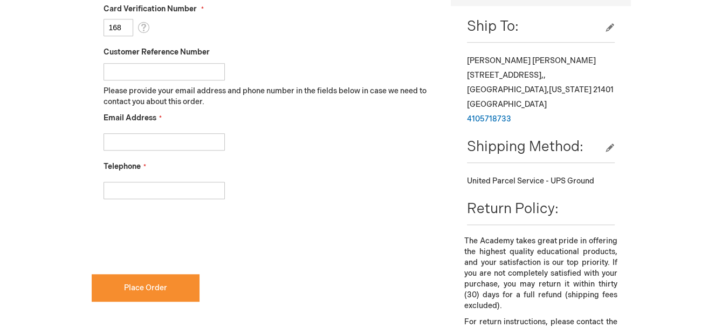
click at [165, 140] on input "Email Address" at bounding box center [163, 141] width 121 height 17
type input "cmiller@vipeyes.com"
type input "4105627487"
click at [377, 183] on div "4105627487" at bounding box center [268, 187] width 331 height 23
click at [332, 213] on form "Name on the card VIRTUAL ACCT MARKETING Credit Card Number 4865310000092428 Exp…" at bounding box center [268, 24] width 331 height 392
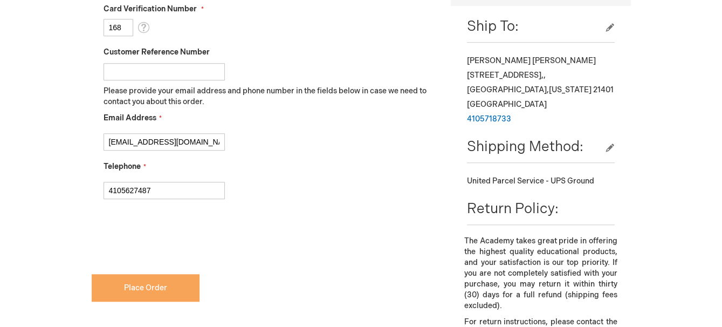
checkbox input "true"
click at [152, 283] on span "Place Order" at bounding box center [145, 287] width 43 height 9
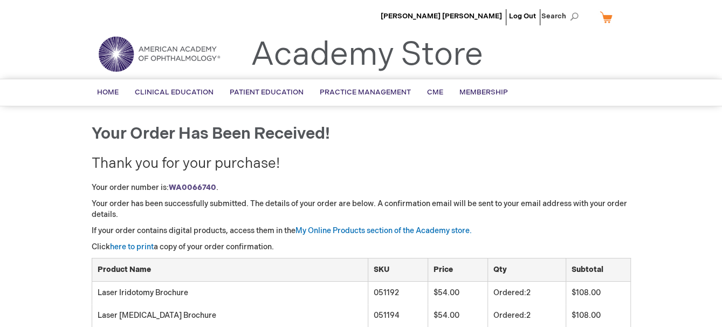
click at [557, 178] on div "Your order has been received! Thank you for your purchase! Your order number is…" at bounding box center [361, 332] width 539 height 415
click at [435, 136] on h1 "Your order has been received!" at bounding box center [361, 134] width 539 height 18
click at [390, 214] on p "Your order has been successfully submitted. The details of your order are below…" at bounding box center [361, 209] width 539 height 22
click at [130, 246] on link "here to print" at bounding box center [132, 246] width 44 height 9
click at [587, 135] on h1 "Your order has been received!" at bounding box center [361, 134] width 539 height 18
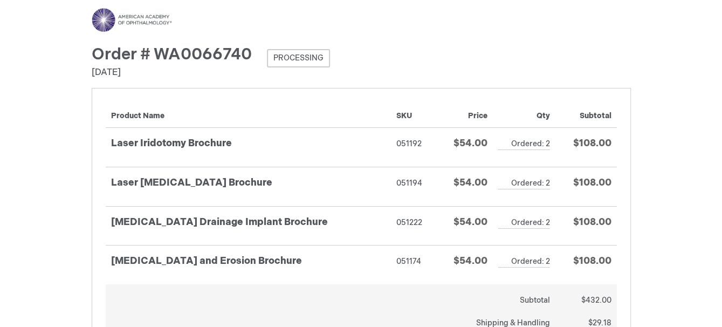
click at [663, 189] on div "Menu Search Search × Advanced Search Search Account Toggle Nav" at bounding box center [361, 328] width 722 height 657
drag, startPoint x: 665, startPoint y: 72, endPoint x: 678, endPoint y: 95, distance: 27.3
click at [666, 72] on div "Menu Search Search × Advanced Search Search Account Toggle Nav" at bounding box center [361, 328] width 722 height 657
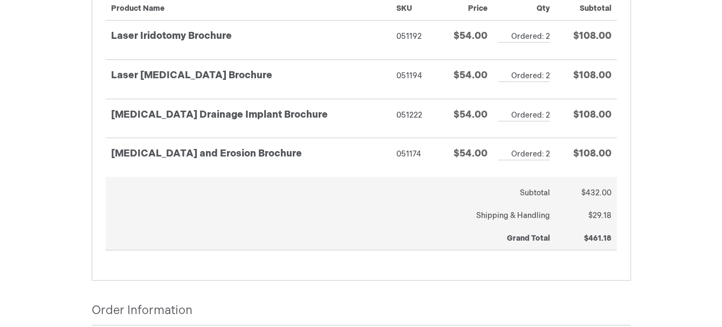
scroll to position [108, 0]
